Goal: Communication & Community: Participate in discussion

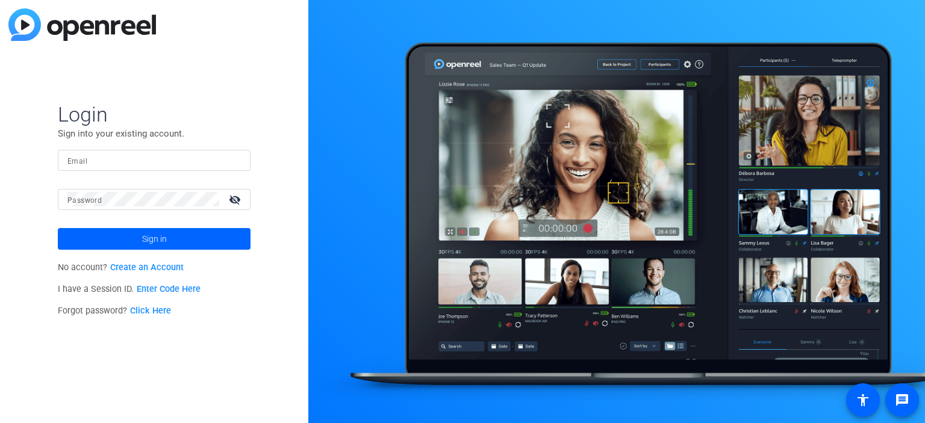
click at [153, 288] on link "Enter Code Here" at bounding box center [169, 289] width 64 height 10
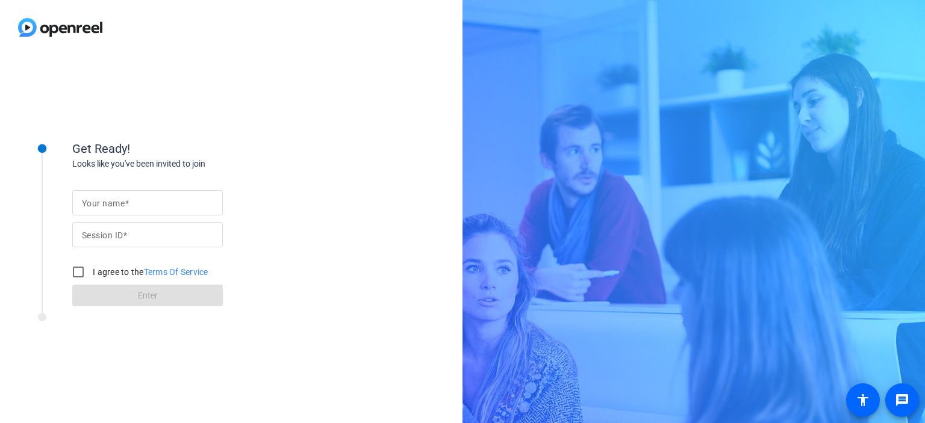
click at [125, 233] on span at bounding box center [125, 236] width 4 height 10
click at [125, 233] on input "Session ID" at bounding box center [147, 235] width 131 height 14
paste input "HdQZ"
type input "HdQZ"
click at [105, 208] on mat-label "Your name" at bounding box center [103, 204] width 43 height 10
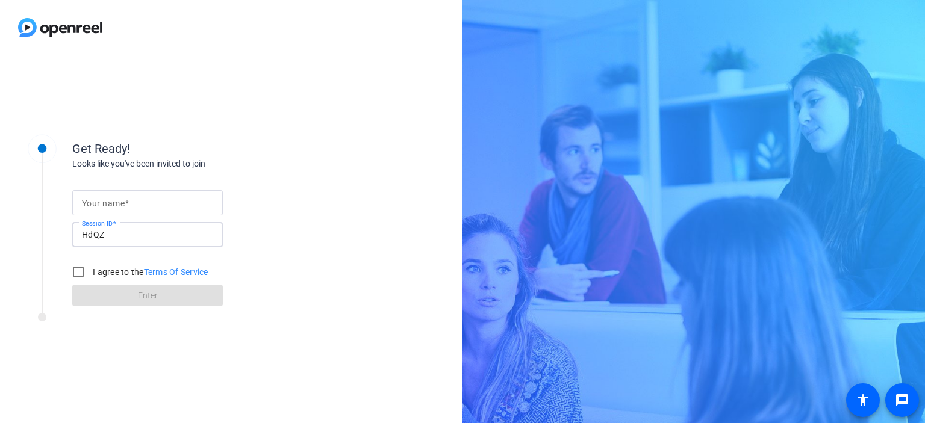
click at [105, 208] on input "Your name" at bounding box center [147, 203] width 131 height 14
type input "[PERSON_NAME]"
click at [85, 276] on input "I agree to the Terms Of Service" at bounding box center [78, 272] width 24 height 24
checkbox input "true"
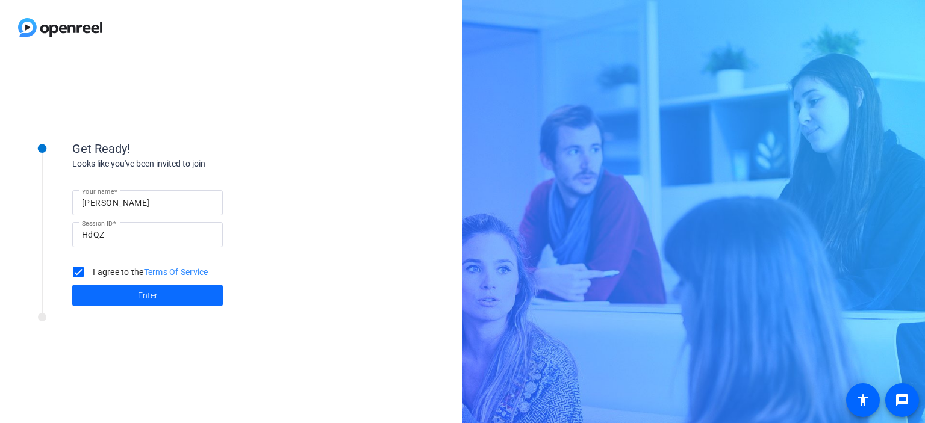
click at [100, 293] on span at bounding box center [147, 295] width 151 height 29
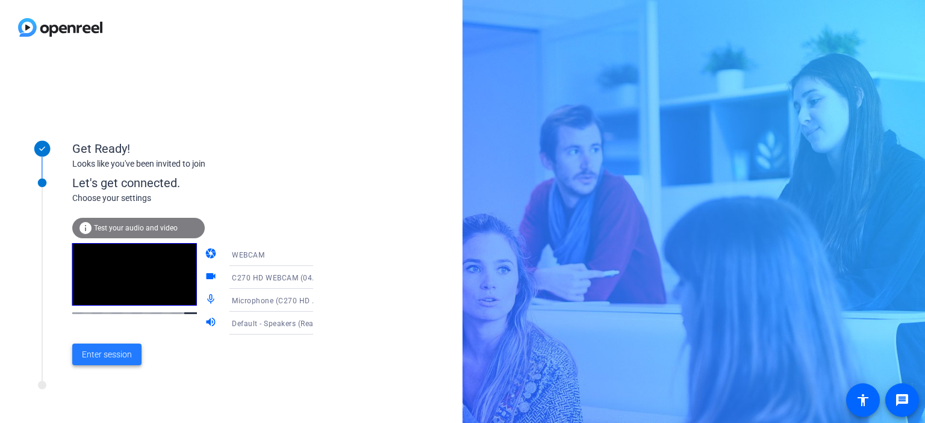
click at [119, 356] on span "Enter session" at bounding box center [107, 355] width 50 height 13
click at [119, 356] on div "Get Ready! Looks like you've been invited to join Let's get connected. Choose y…" at bounding box center [162, 239] width 301 height 241
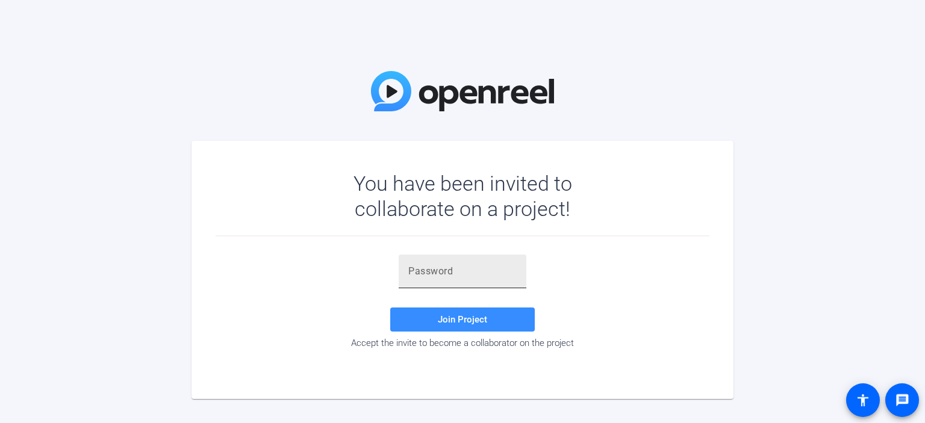
click at [438, 270] on input "text" at bounding box center [462, 271] width 108 height 14
paste input "S;u_pe"
type input "S;u_pe"
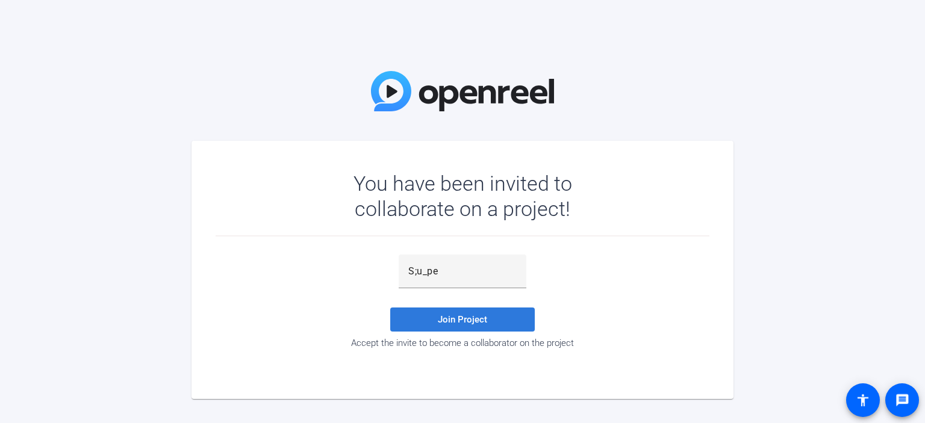
click at [453, 320] on span "Join Project" at bounding box center [462, 319] width 49 height 11
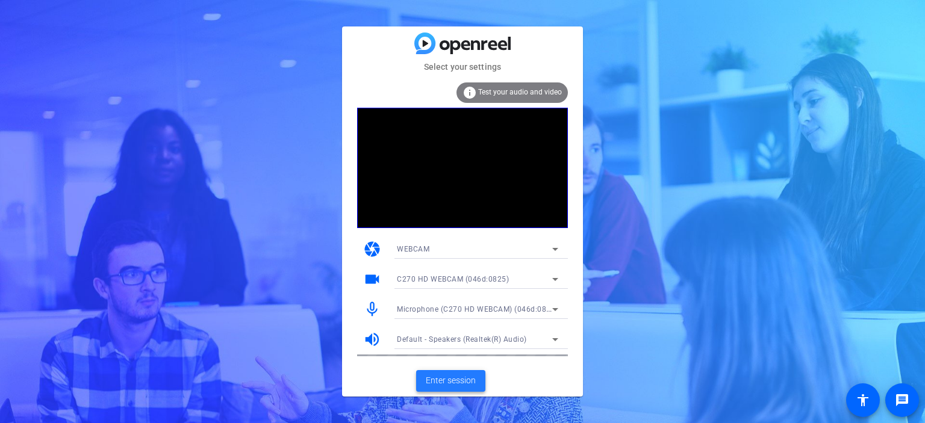
click at [434, 380] on span "Enter session" at bounding box center [451, 381] width 50 height 13
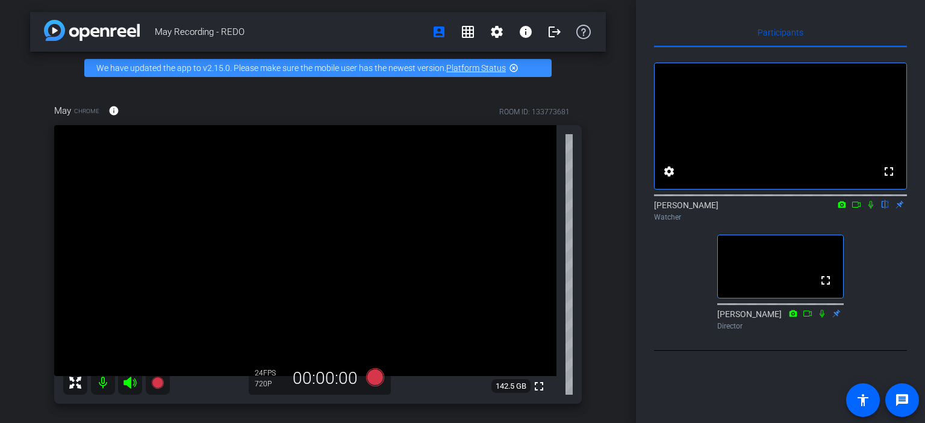
click at [764, 209] on icon at bounding box center [856, 205] width 10 height 8
click at [764, 209] on icon at bounding box center [885, 205] width 5 height 8
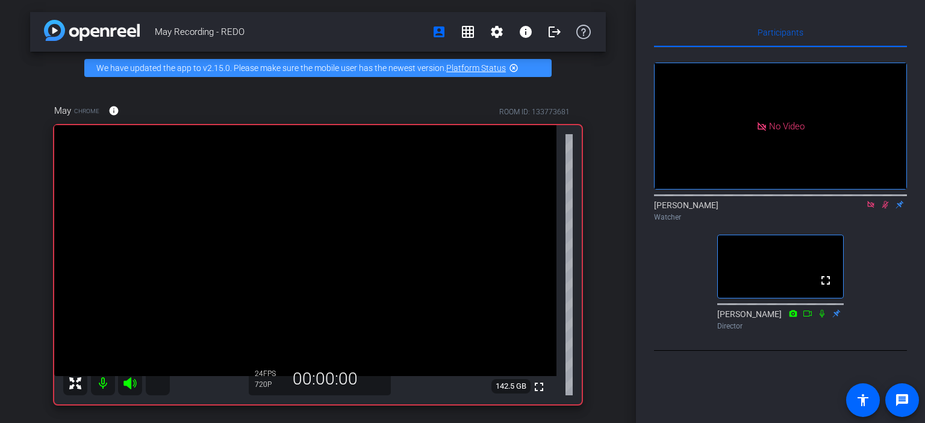
click at [764, 209] on icon at bounding box center [885, 205] width 10 height 8
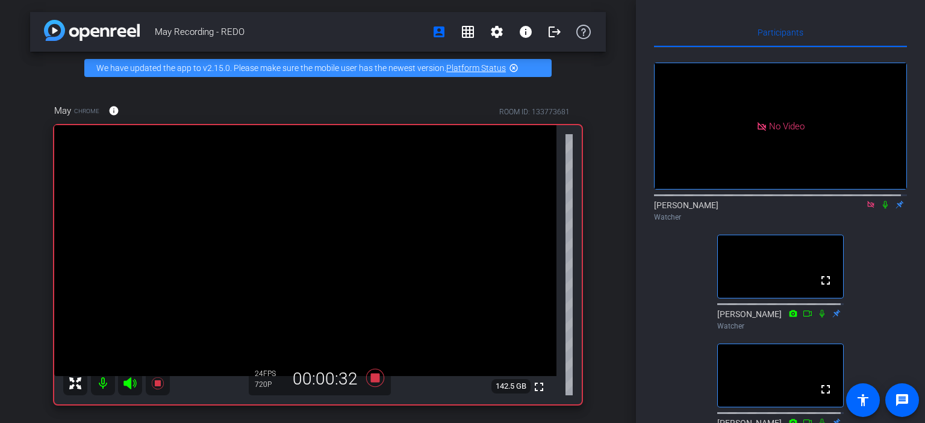
scroll to position [78, 0]
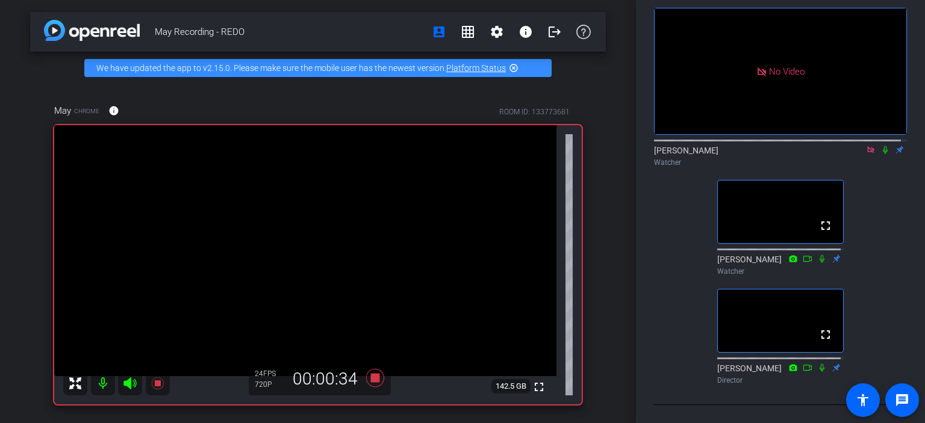
click at [764, 146] on icon at bounding box center [885, 150] width 10 height 8
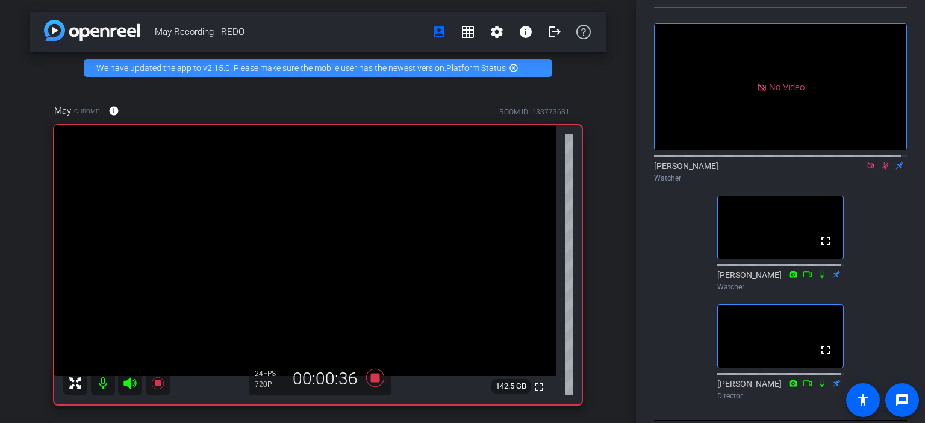
scroll to position [0, 0]
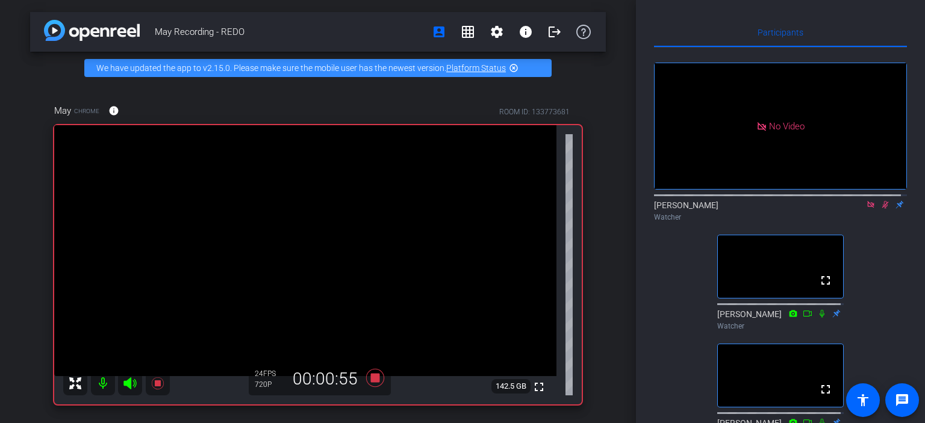
click at [764, 318] on icon at bounding box center [822, 314] width 10 height 8
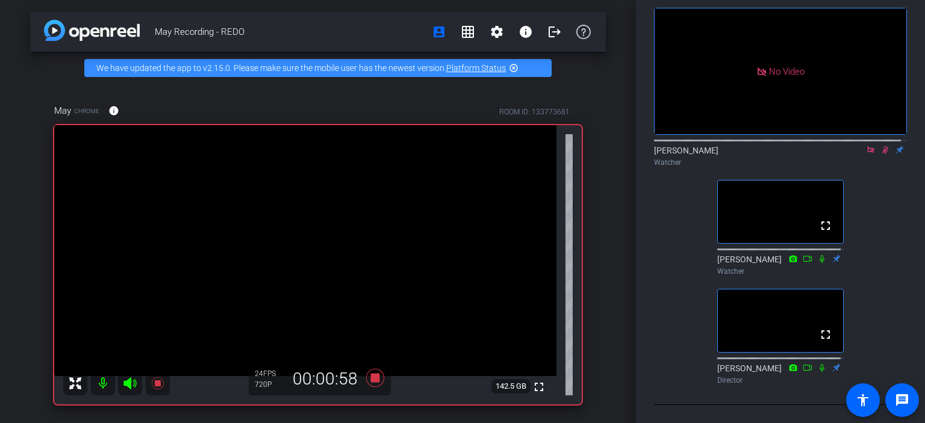
scroll to position [78, 0]
click at [764, 198] on video at bounding box center [780, 212] width 125 height 63
click at [764, 146] on icon at bounding box center [885, 150] width 7 height 8
click at [764, 146] on icon at bounding box center [885, 150] width 5 height 8
click at [764, 146] on icon at bounding box center [885, 150] width 7 height 8
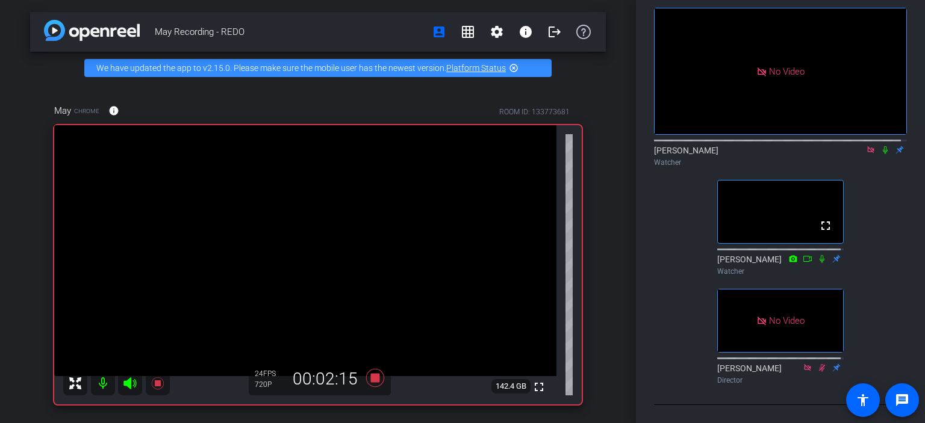
click at [764, 146] on icon at bounding box center [885, 150] width 5 height 8
click at [764, 146] on icon at bounding box center [885, 150] width 7 height 8
click at [764, 146] on icon at bounding box center [885, 150] width 5 height 8
click at [764, 146] on icon at bounding box center [885, 150] width 7 height 8
click at [764, 146] on icon at bounding box center [885, 150] width 10 height 8
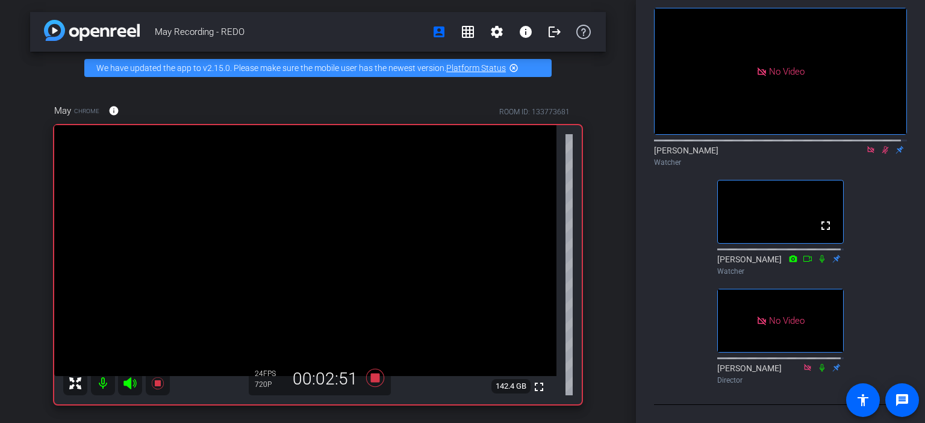
click at [764, 146] on icon at bounding box center [885, 150] width 7 height 8
drag, startPoint x: 877, startPoint y: 135, endPoint x: 890, endPoint y: 141, distance: 14.0
click at [764, 146] on icon at bounding box center [885, 150] width 10 height 8
click at [764, 255] on icon at bounding box center [822, 259] width 5 height 8
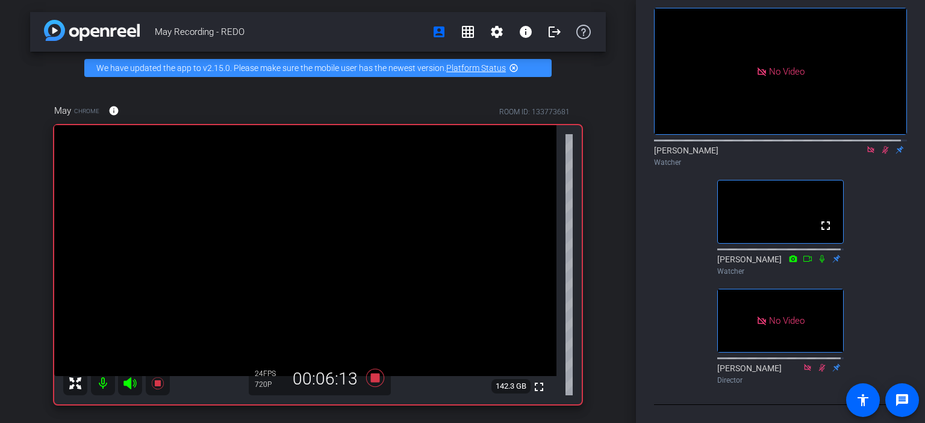
click at [764, 146] on icon at bounding box center [885, 150] width 10 height 8
click at [764, 146] on icon at bounding box center [885, 150] width 5 height 8
click at [764, 145] on mat-icon at bounding box center [885, 150] width 14 height 11
click at [764, 146] on icon at bounding box center [885, 150] width 7 height 8
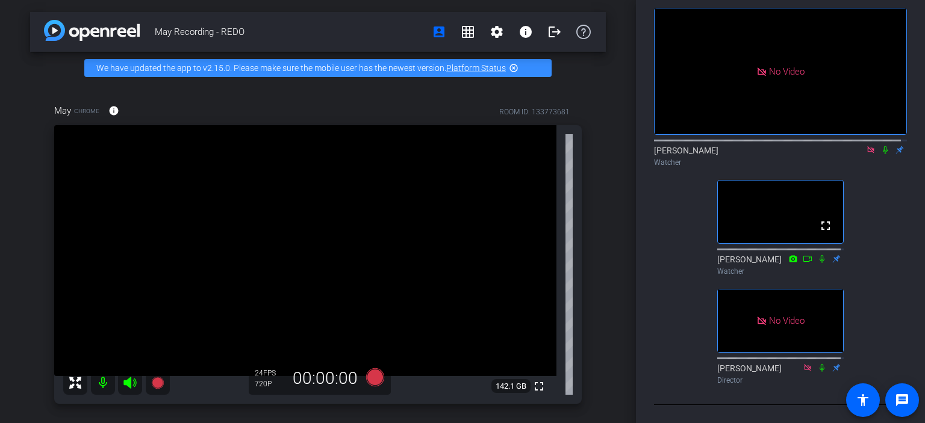
click at [764, 146] on icon at bounding box center [885, 150] width 10 height 8
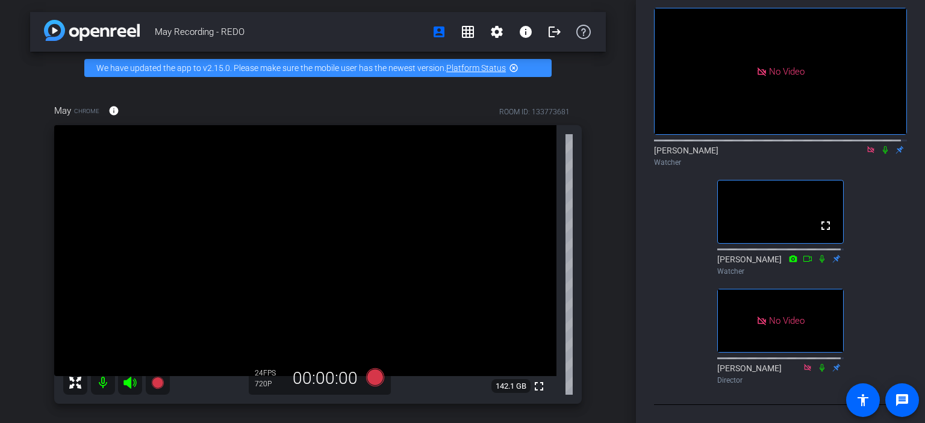
click at [764, 146] on icon at bounding box center [885, 150] width 10 height 8
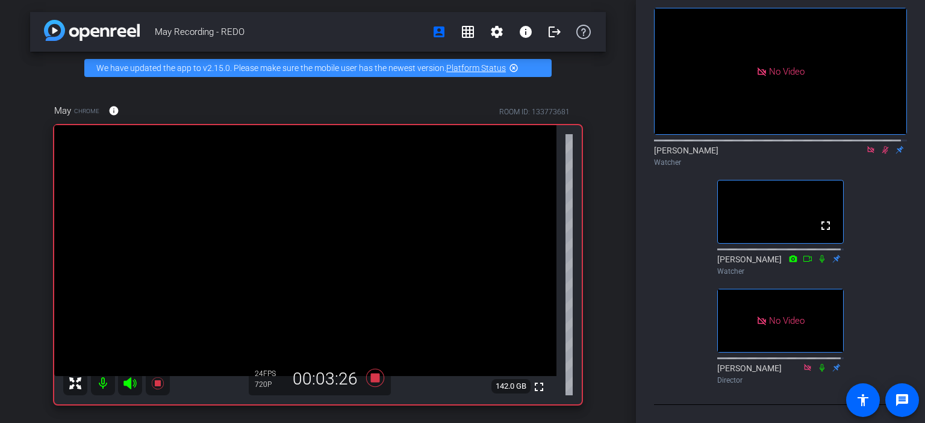
click at [764, 146] on icon at bounding box center [885, 150] width 7 height 8
click at [764, 146] on icon at bounding box center [885, 150] width 5 height 8
click at [764, 146] on icon at bounding box center [885, 150] width 10 height 8
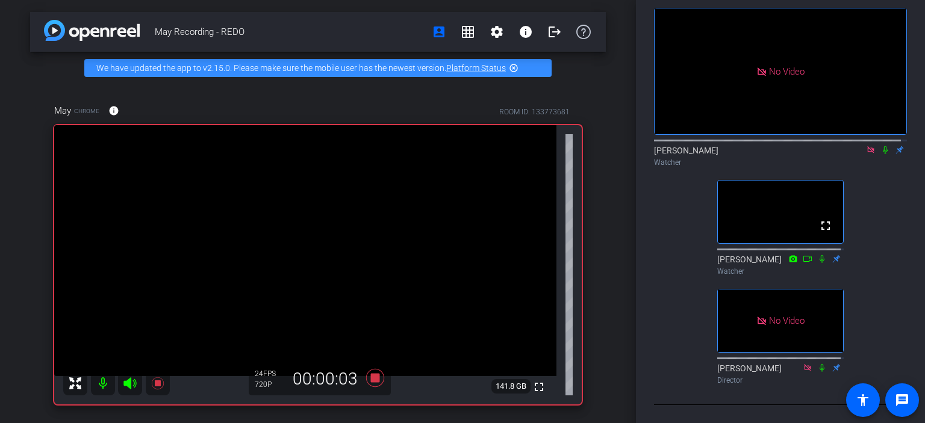
click at [764, 146] on icon at bounding box center [885, 150] width 10 height 8
click at [764, 146] on icon at bounding box center [885, 150] width 7 height 8
click at [764, 146] on icon at bounding box center [885, 150] width 10 height 8
click at [764, 146] on icon at bounding box center [885, 150] width 5 height 8
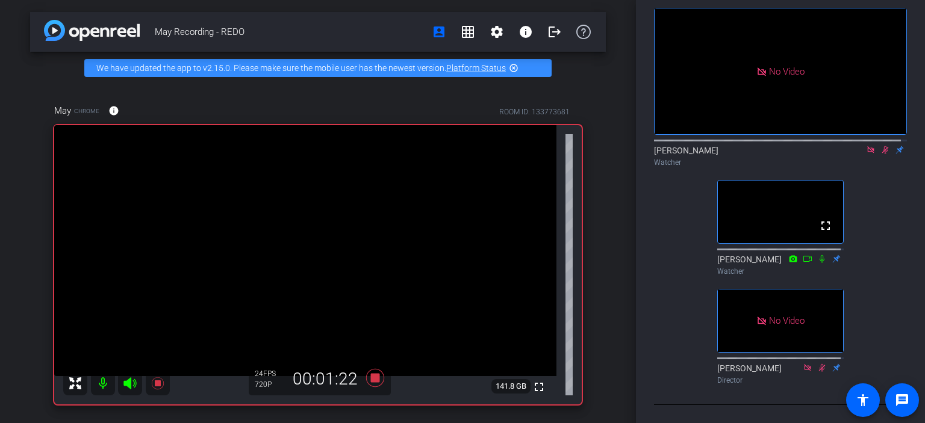
click at [764, 146] on icon at bounding box center [885, 150] width 7 height 8
click at [764, 146] on icon at bounding box center [885, 150] width 5 height 8
click at [764, 146] on icon at bounding box center [885, 150] width 7 height 8
click at [764, 146] on icon at bounding box center [885, 150] width 5 height 8
click at [764, 146] on icon at bounding box center [885, 150] width 7 height 8
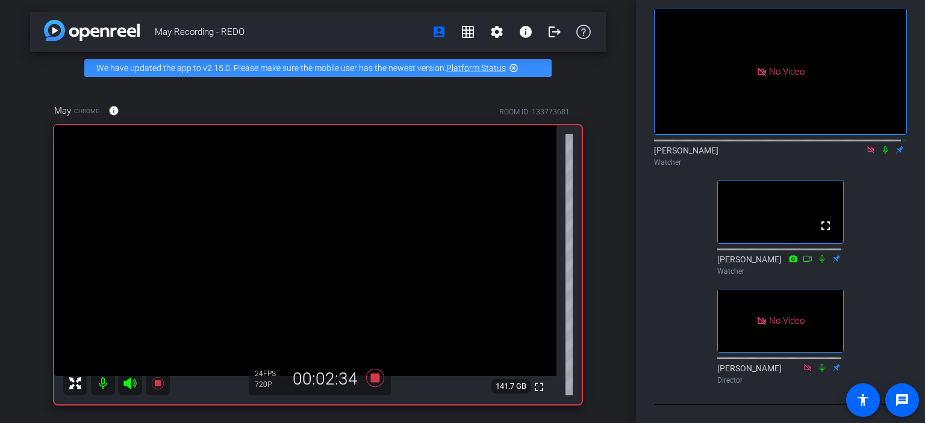
click at [764, 146] on icon at bounding box center [885, 150] width 5 height 8
click at [764, 146] on icon at bounding box center [885, 150] width 10 height 8
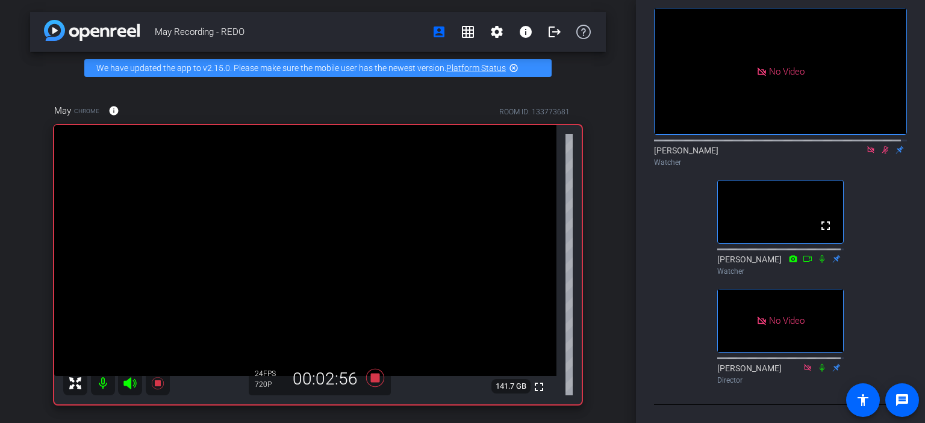
click at [764, 146] on icon at bounding box center [885, 150] width 10 height 8
click at [764, 147] on div "Lori Watcher" at bounding box center [780, 156] width 253 height 23
click at [764, 146] on icon at bounding box center [885, 150] width 10 height 8
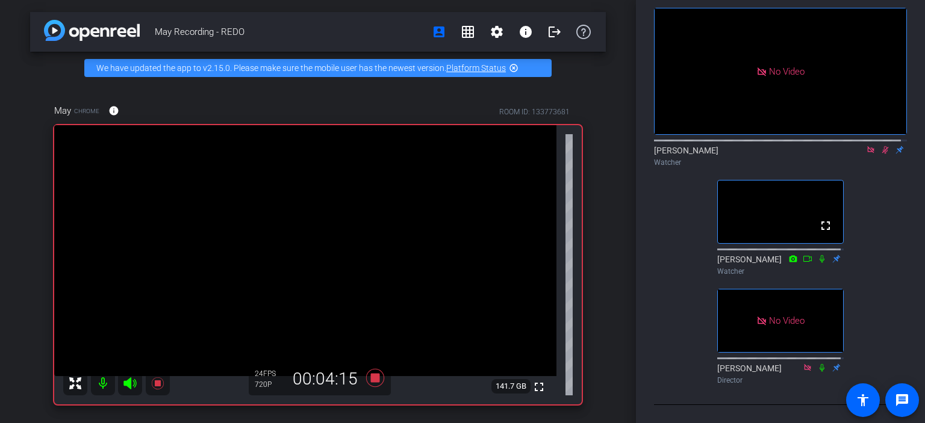
click at [764, 146] on icon at bounding box center [885, 150] width 10 height 8
click at [764, 146] on icon at bounding box center [885, 150] width 7 height 8
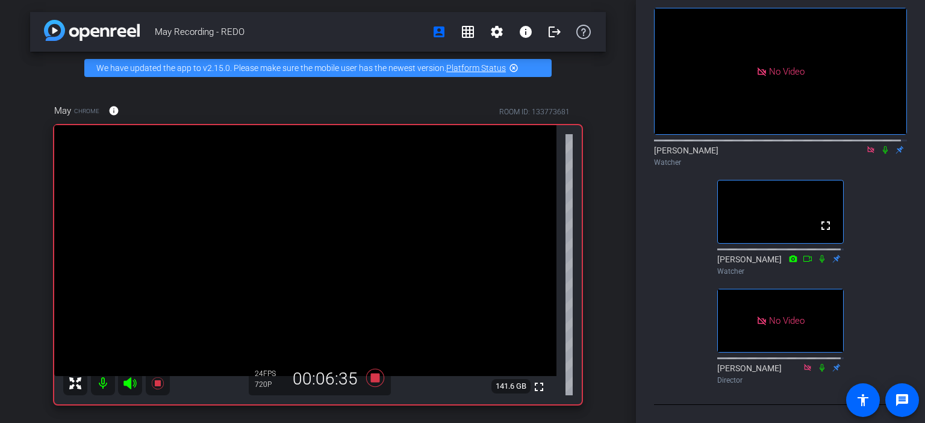
click at [764, 146] on icon at bounding box center [885, 150] width 5 height 8
click at [764, 146] on icon at bounding box center [885, 150] width 7 height 8
click at [764, 146] on icon at bounding box center [885, 150] width 10 height 8
click at [764, 146] on icon at bounding box center [885, 150] width 7 height 8
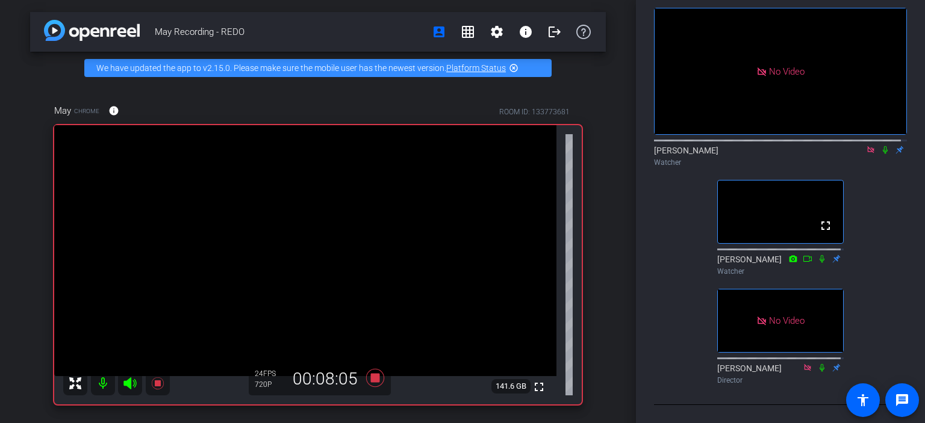
click at [764, 146] on icon at bounding box center [885, 150] width 10 height 8
click at [764, 146] on icon at bounding box center [885, 150] width 7 height 8
click at [764, 146] on icon at bounding box center [885, 150] width 10 height 8
click at [764, 146] on icon at bounding box center [885, 150] width 7 height 8
click at [764, 146] on icon at bounding box center [885, 150] width 10 height 8
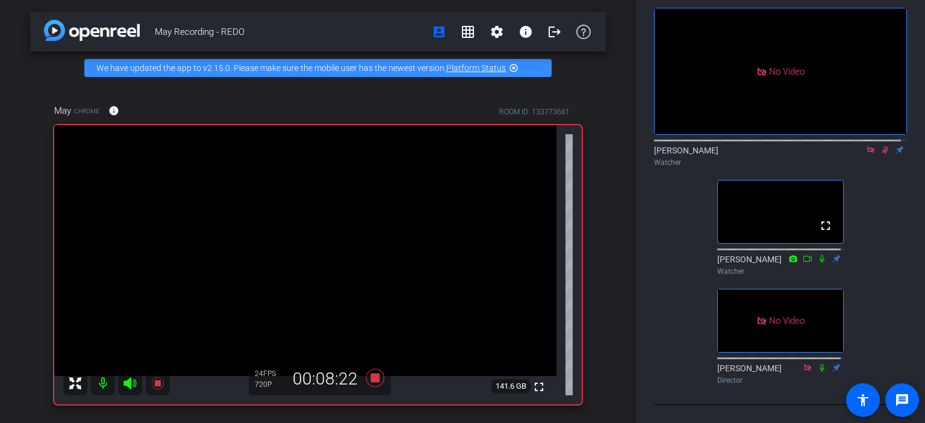
click at [764, 145] on div "Lori Watcher" at bounding box center [780, 156] width 253 height 23
click at [764, 146] on icon at bounding box center [885, 150] width 10 height 8
click at [764, 146] on icon at bounding box center [885, 150] width 5 height 8
click at [764, 146] on icon at bounding box center [885, 150] width 10 height 8
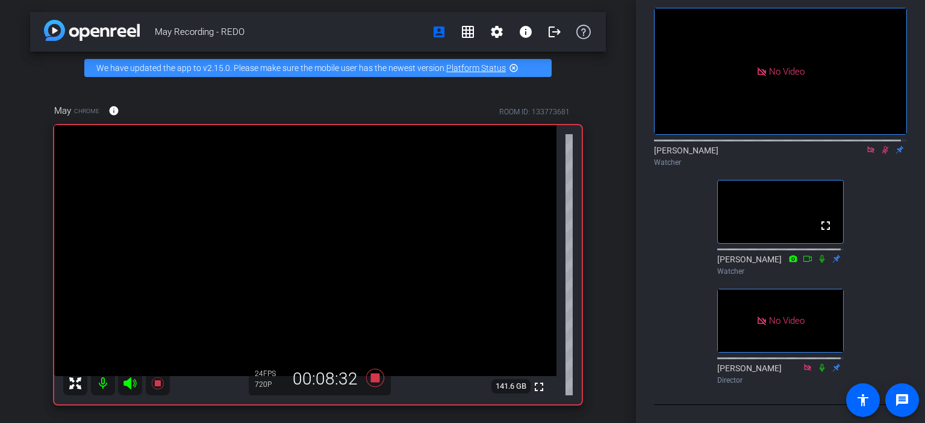
click at [764, 146] on icon at bounding box center [885, 150] width 10 height 8
click at [764, 145] on mat-icon at bounding box center [885, 150] width 14 height 11
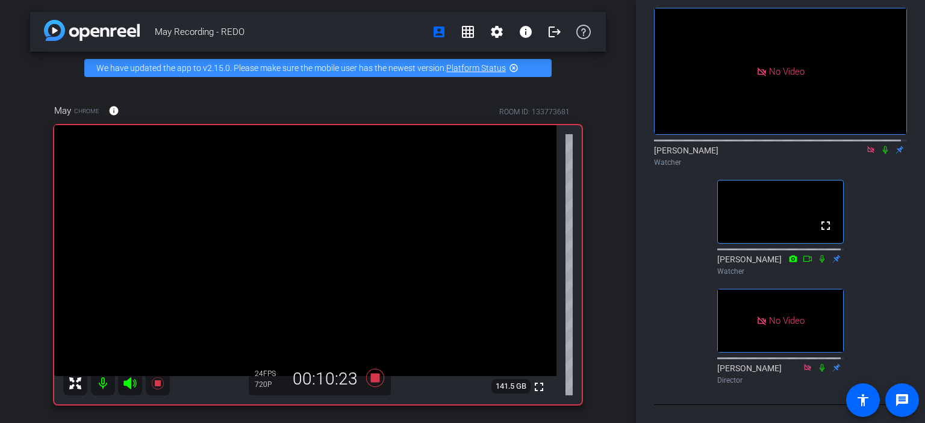
click at [764, 145] on mat-icon at bounding box center [885, 150] width 14 height 11
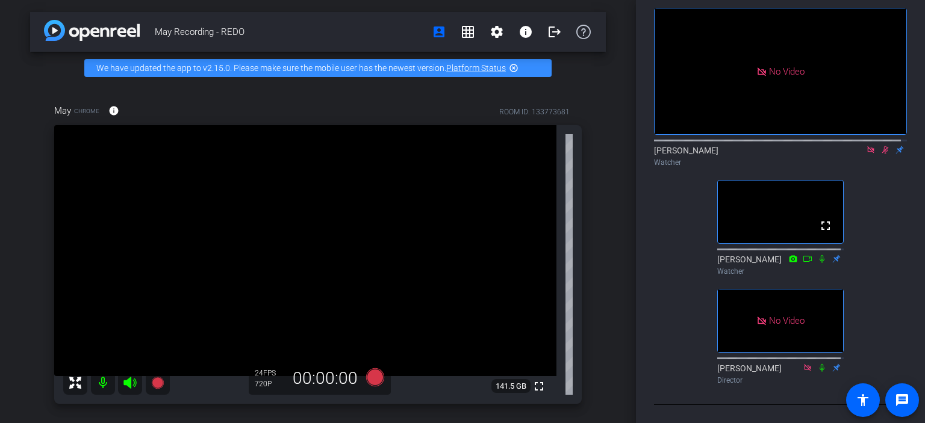
click at [764, 146] on icon at bounding box center [885, 150] width 7 height 8
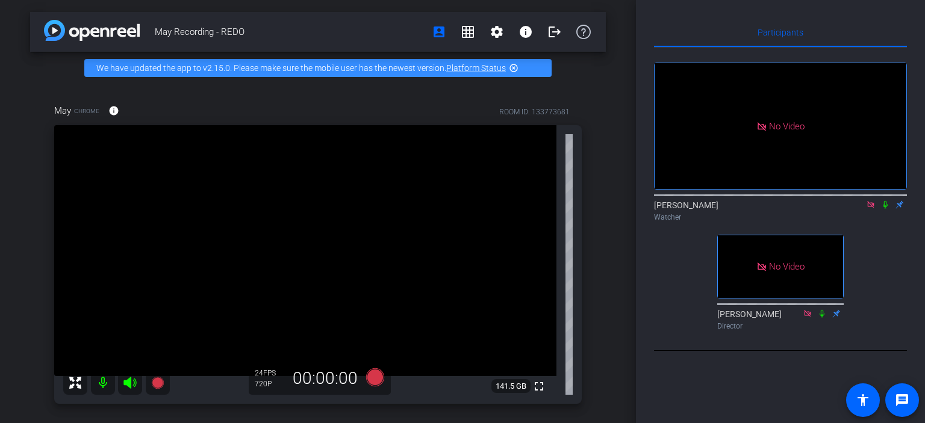
click at [764, 209] on icon at bounding box center [885, 205] width 10 height 8
click at [764, 209] on icon at bounding box center [885, 205] width 7 height 8
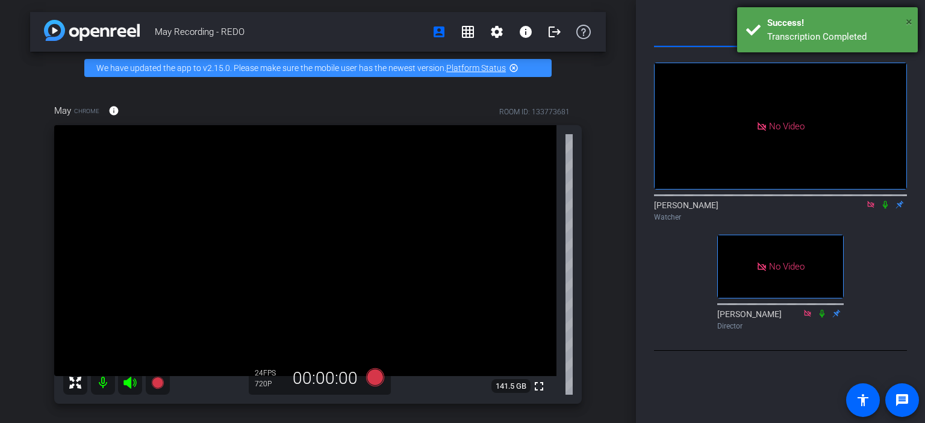
click at [764, 23] on span "×" at bounding box center [909, 21] width 7 height 14
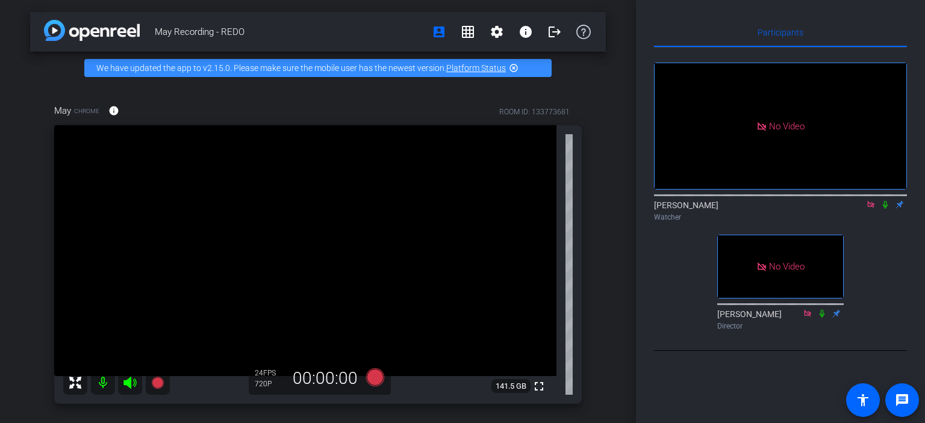
click at [764, 209] on icon at bounding box center [885, 205] width 10 height 8
